Goal: Information Seeking & Learning: Learn about a topic

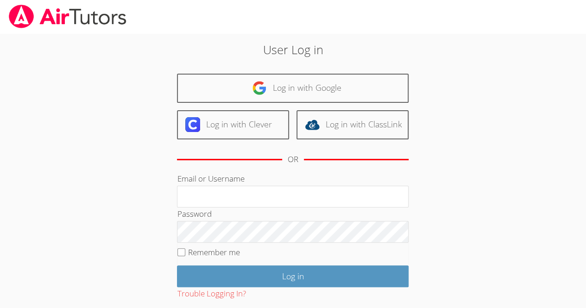
click at [232, 69] on div "User Log in Log in with Google Log in with Clever Log in with ClassLink OR Emai…" at bounding box center [293, 194] width 317 height 307
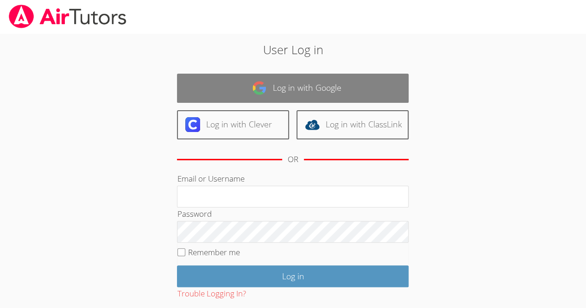
click at [212, 88] on link "Log in with Google" at bounding box center [293, 88] width 232 height 29
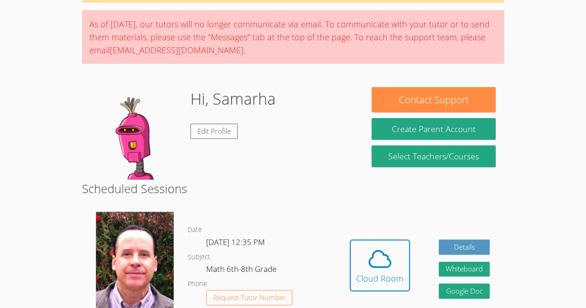
scroll to position [63, 0]
click at [387, 261] on icon at bounding box center [380, 259] width 26 height 26
click at [471, 271] on button "Whiteboard" at bounding box center [464, 269] width 51 height 15
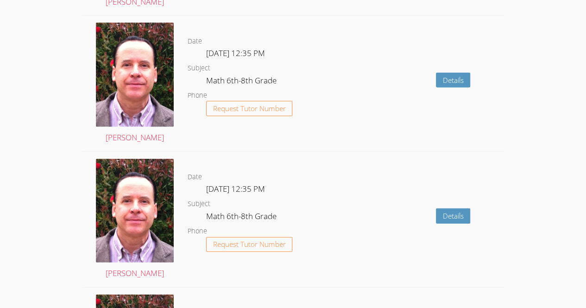
scroll to position [1061, 0]
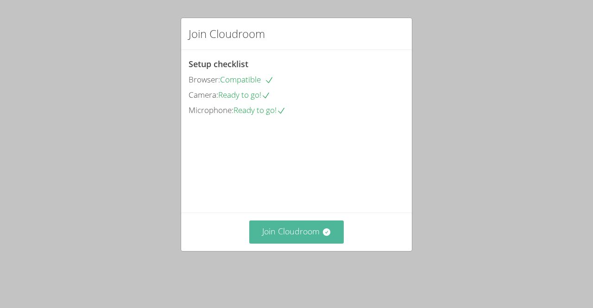
click at [301, 243] on button "Join Cloudroom" at bounding box center [296, 232] width 95 height 23
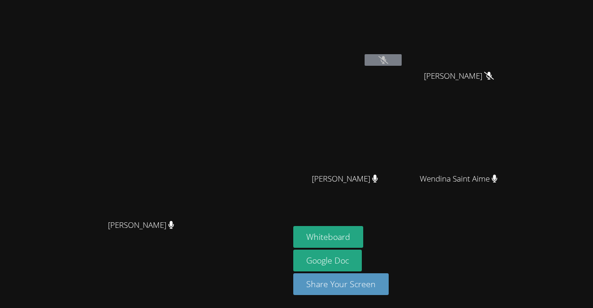
click at [388, 57] on icon at bounding box center [384, 60] width 10 height 8
click at [402, 64] on button at bounding box center [383, 60] width 37 height 12
click at [402, 60] on button at bounding box center [383, 60] width 37 height 12
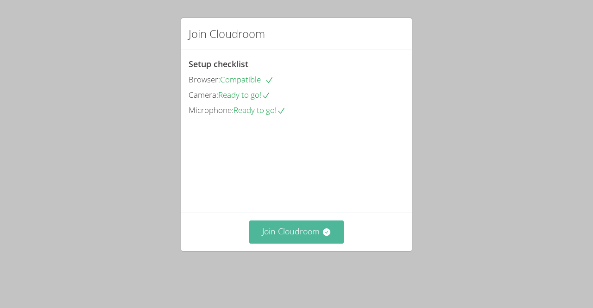
click at [266, 242] on button "Join Cloudroom" at bounding box center [296, 232] width 95 height 23
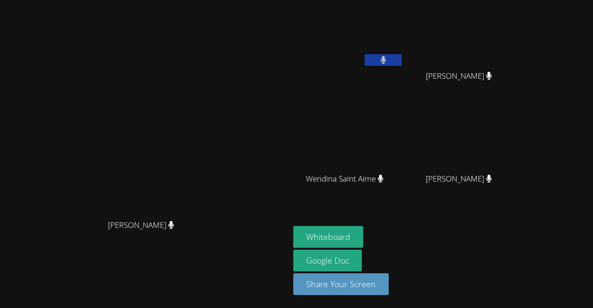
click at [402, 61] on button at bounding box center [383, 60] width 37 height 12
click at [402, 60] on button at bounding box center [383, 60] width 37 height 12
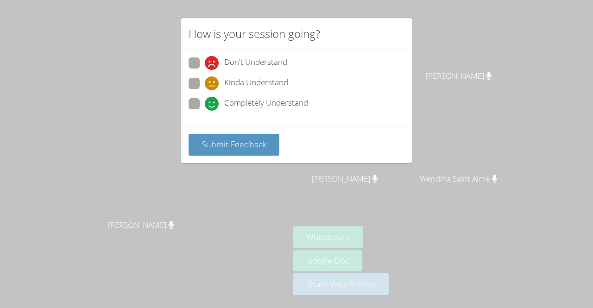
click at [205, 70] on span at bounding box center [205, 70] width 0 height 0
click at [205, 57] on input "Don't Understand" at bounding box center [209, 61] width 8 height 8
radio input "true"
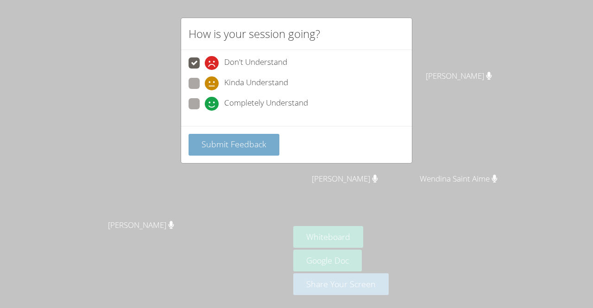
click at [223, 139] on span "Submit Feedback" at bounding box center [234, 144] width 65 height 11
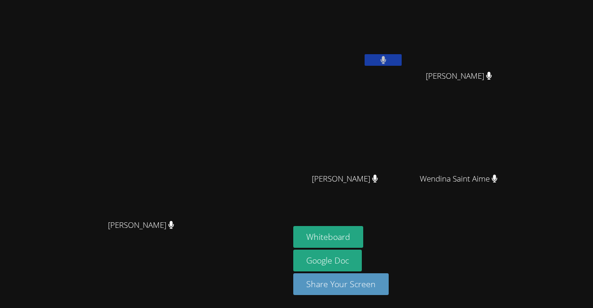
click at [2, 273] on main "Frank Burmann Frank Burmann" at bounding box center [145, 154] width 290 height 308
click at [51, 243] on div "[PERSON_NAME]" at bounding box center [145, 233] width 282 height 37
click at [362, 264] on link "Google Doc" at bounding box center [327, 261] width 69 height 22
click at [492, 199] on div "Wendina Saint Aime" at bounding box center [462, 187] width 110 height 37
click at [76, 181] on video at bounding box center [145, 135] width 139 height 159
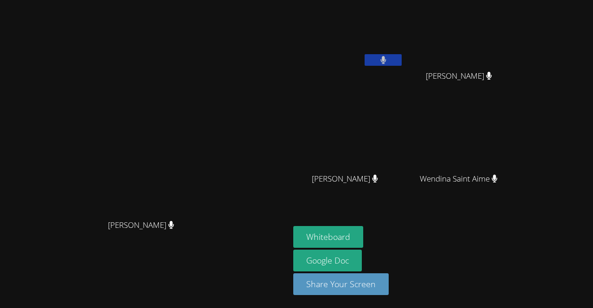
click at [521, 234] on aside "Samarha Ilerand Iris Garcia-Agustin Iris Garcia-Agustin Kevin Velasquez Kevin V…" at bounding box center [406, 154] width 232 height 308
